Goal: Use online tool/utility: Utilize a website feature to perform a specific function

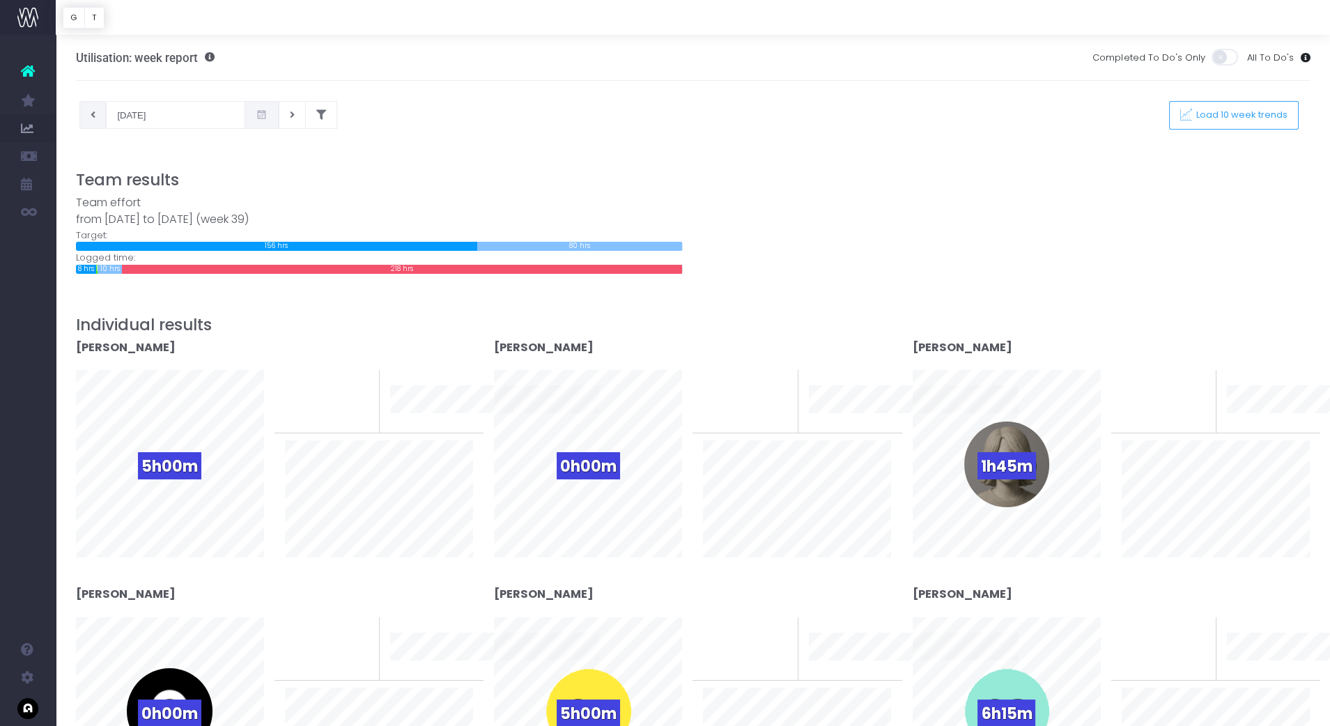
click at [91, 115] on icon at bounding box center [93, 115] width 5 height 0
type input "15-09-2025"
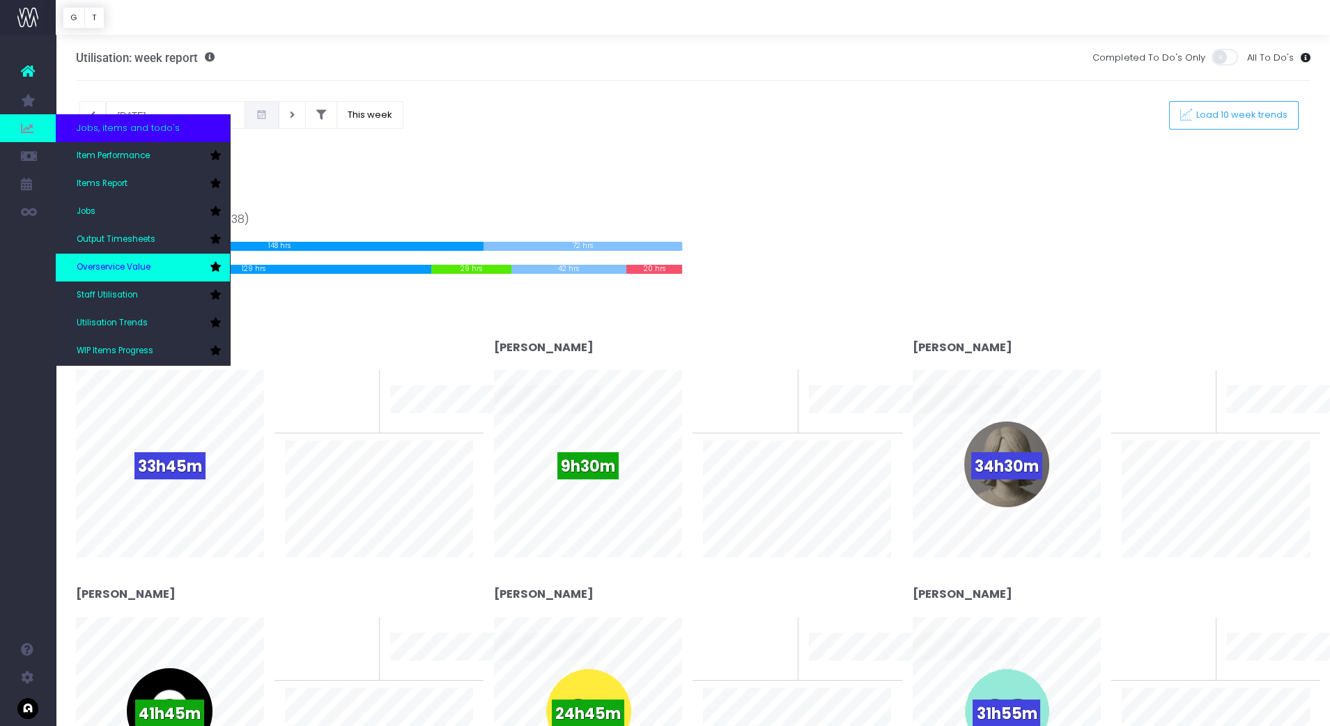
click at [98, 258] on link "Overservice Value" at bounding box center [143, 268] width 174 height 28
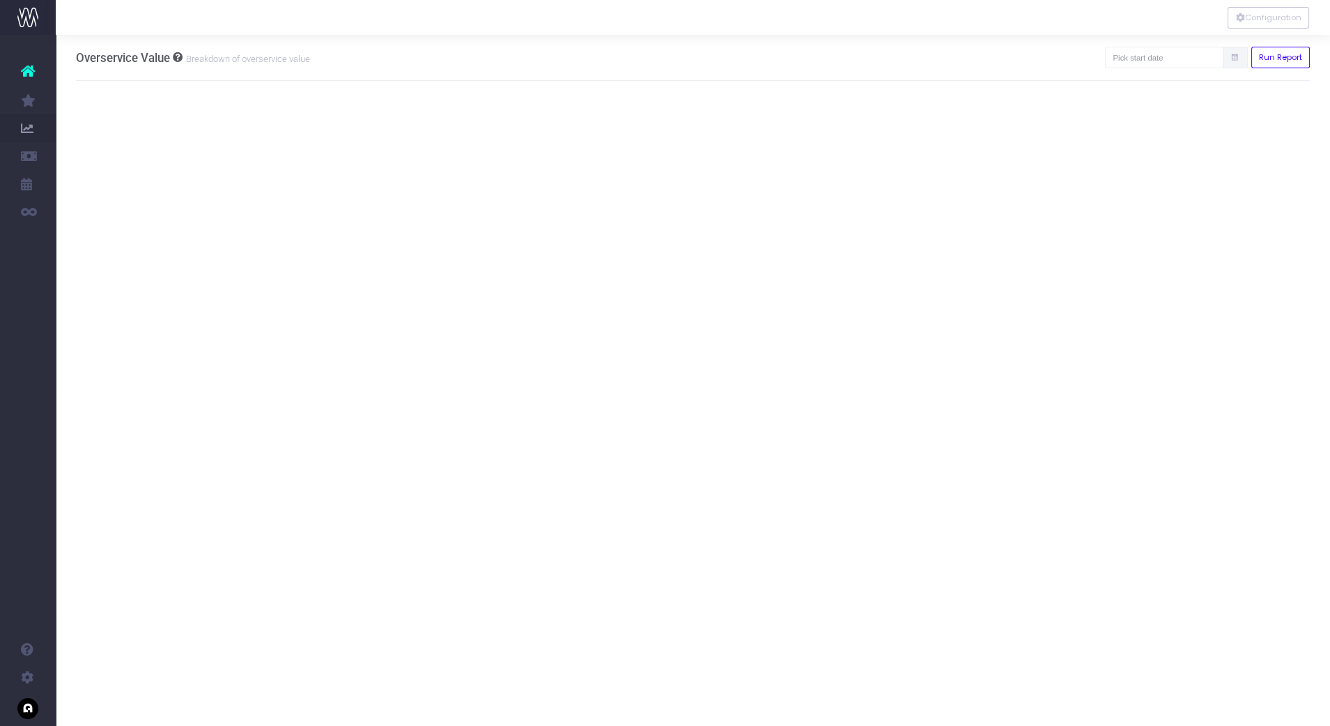
click at [1239, 58] on icon at bounding box center [1234, 58] width 9 height 0
click at [1180, 56] on input "text" at bounding box center [1164, 58] width 118 height 22
click at [1145, 86] on th "«" at bounding box center [1145, 85] width 24 height 21
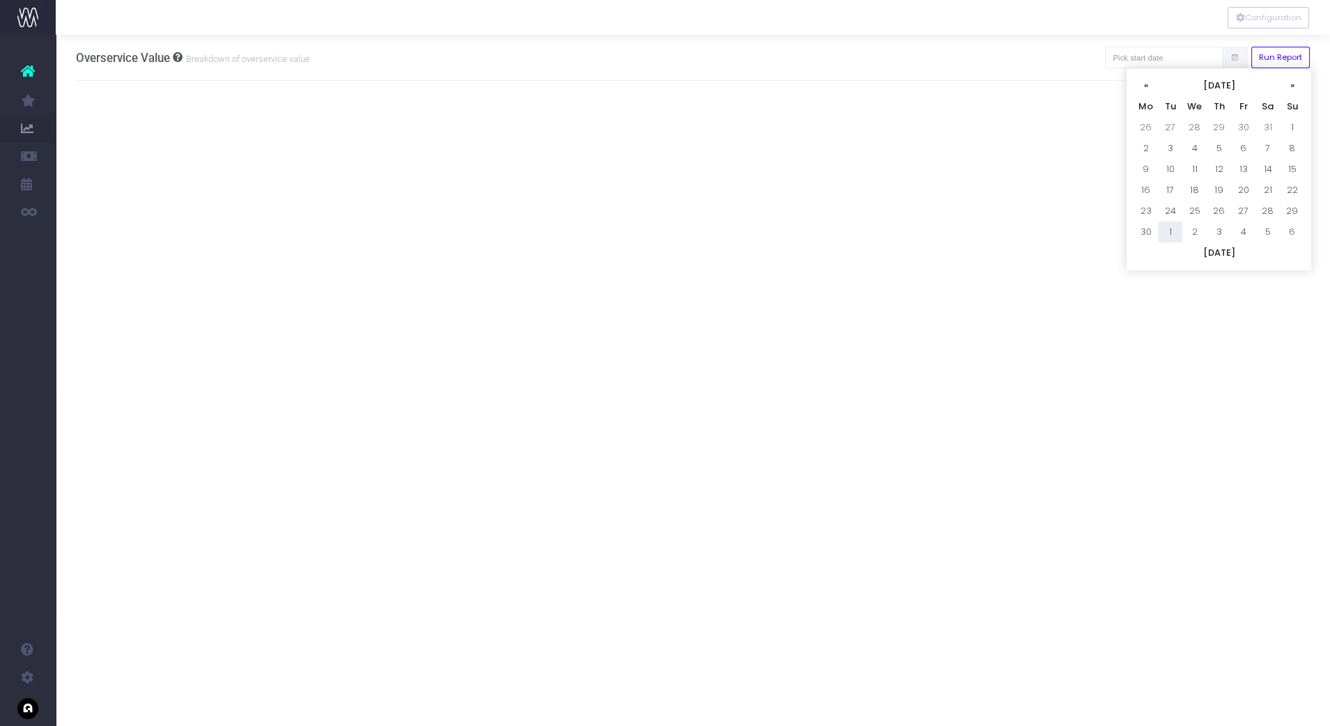
click at [1168, 230] on td "1" at bounding box center [1170, 232] width 24 height 21
type input "[DATE]"
click at [1296, 53] on button "Run Report" at bounding box center [1280, 58] width 59 height 22
